Goal: Check status: Check status

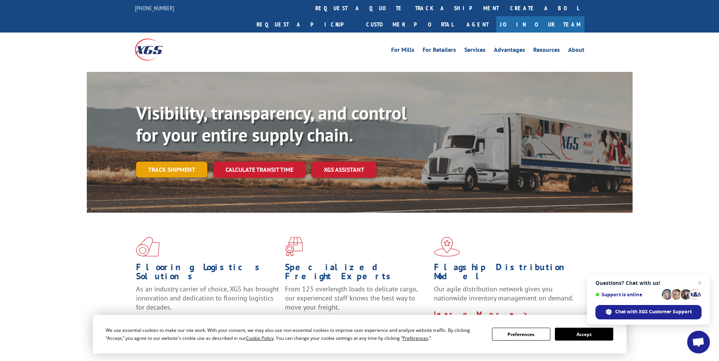
click at [176, 162] on link "Track shipment" at bounding box center [171, 170] width 71 height 16
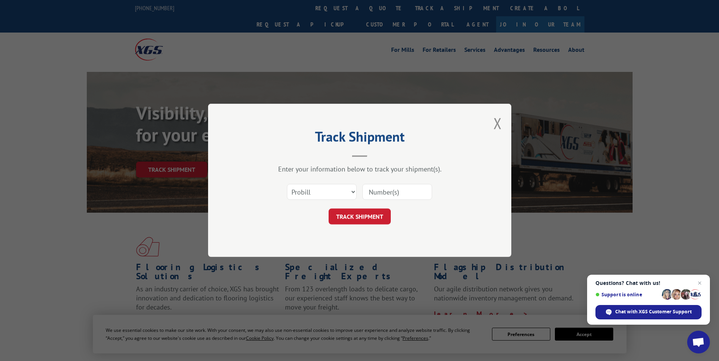
click at [380, 194] on input at bounding box center [397, 193] width 70 height 16
paste input "17563451"
type input "17563451"
click at [367, 212] on button "TRACK SHIPMENT" at bounding box center [359, 217] width 62 height 16
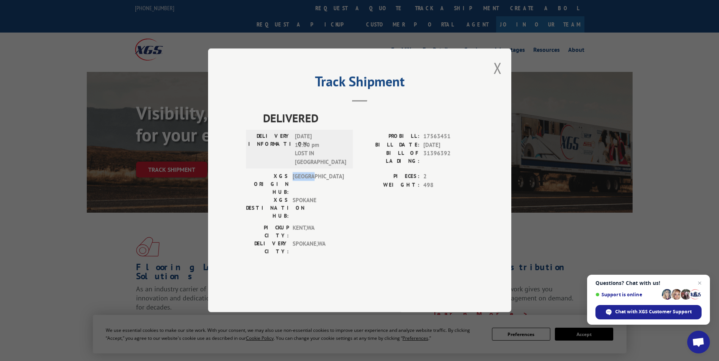
drag, startPoint x: 293, startPoint y: 190, endPoint x: 324, endPoint y: 189, distance: 30.7
click at [324, 189] on span "[GEOGRAPHIC_DATA]" at bounding box center [317, 185] width 51 height 24
copy span "[GEOGRAPHIC_DATA]"
drag, startPoint x: 293, startPoint y: 197, endPoint x: 325, endPoint y: 197, distance: 31.8
click at [325, 197] on div "XGS DESTINATION HUB: [GEOGRAPHIC_DATA]" at bounding box center [297, 209] width 102 height 24
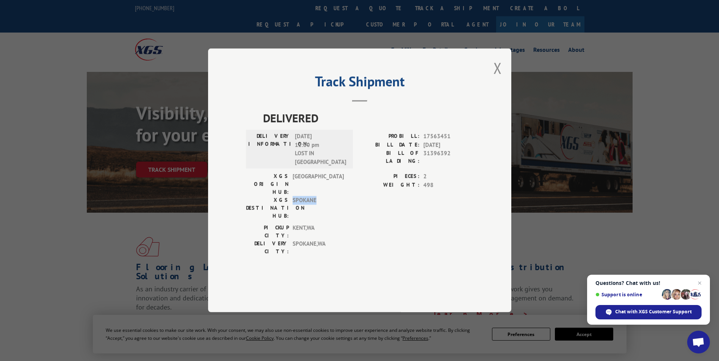
copy span "SPOKANE"
